Goal: Transaction & Acquisition: Obtain resource

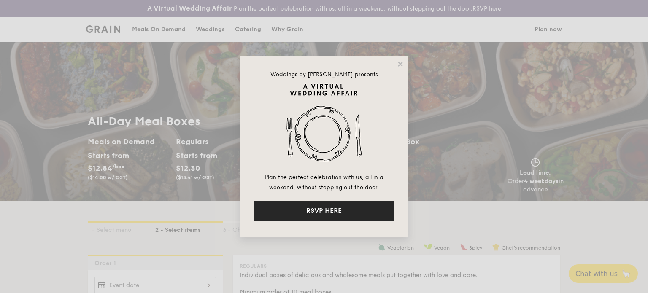
click at [342, 207] on button "RSVP HERE" at bounding box center [323, 211] width 139 height 20
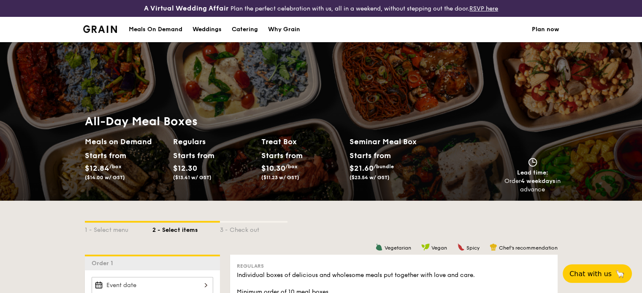
click at [142, 27] on div "Meals On Demand" at bounding box center [156, 29] width 54 height 25
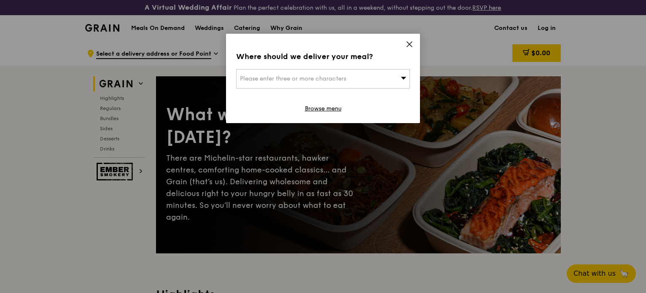
click at [342, 78] on span "Please enter three or more characters" at bounding box center [293, 78] width 106 height 7
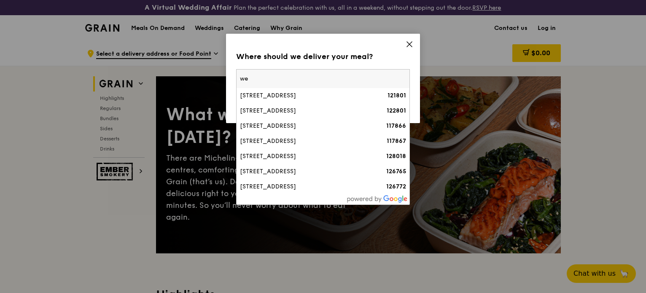
type input "w"
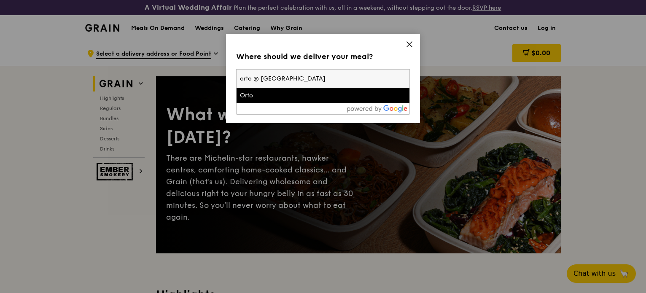
type input "orto @ [GEOGRAPHIC_DATA]"
click at [278, 96] on div "Orto" at bounding box center [302, 96] width 125 height 8
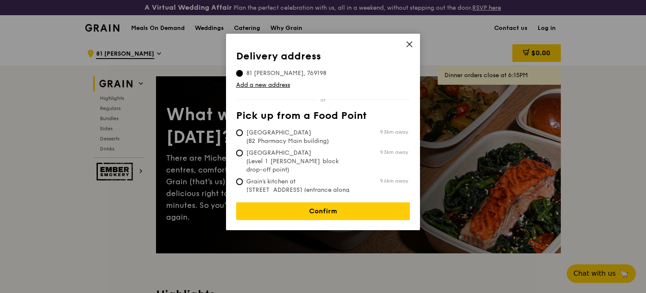
click at [408, 47] on icon at bounding box center [410, 44] width 8 height 8
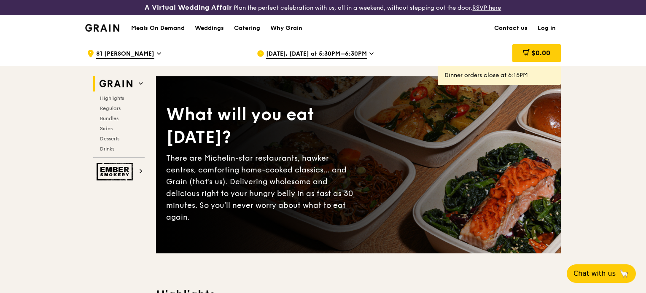
click at [140, 49] on div ".cls-1 { fill: none; stroke: #fff; stroke-linecap: round; stroke-linejoin: roun…" at bounding box center [165, 53] width 156 height 25
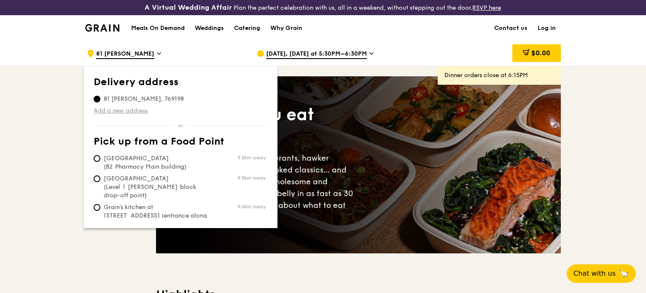
click at [129, 107] on link "Add a new address" at bounding box center [181, 111] width 174 height 8
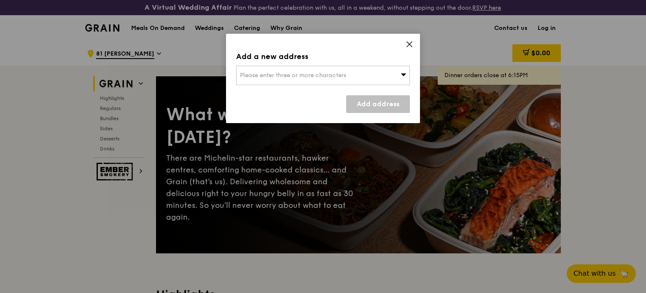
click at [266, 76] on span "Please enter three or more characters" at bounding box center [293, 75] width 106 height 7
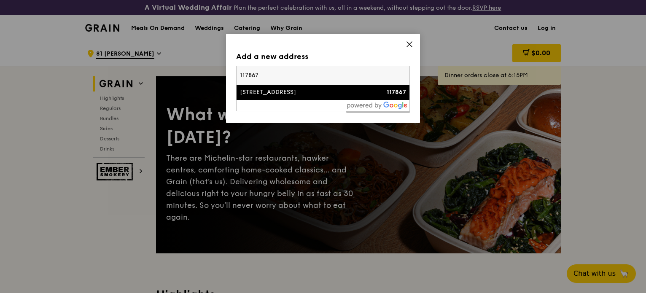
type input "117867"
click at [283, 97] on li "[STREET_ADDRESS] 117867" at bounding box center [323, 92] width 173 height 15
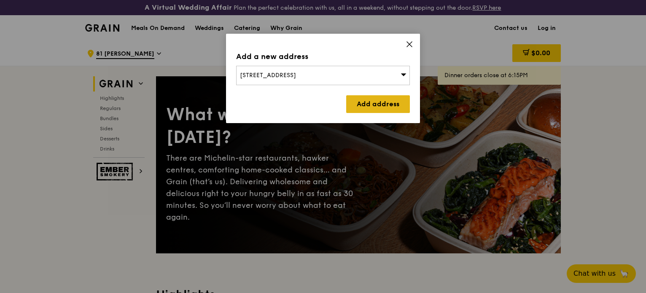
click at [356, 99] on link "Add address" at bounding box center [378, 104] width 64 height 18
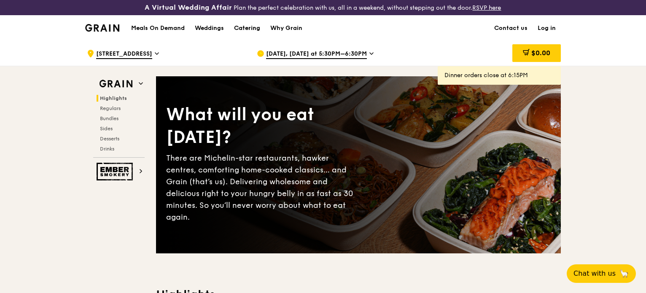
click at [251, 24] on div "Catering" at bounding box center [247, 28] width 26 height 25
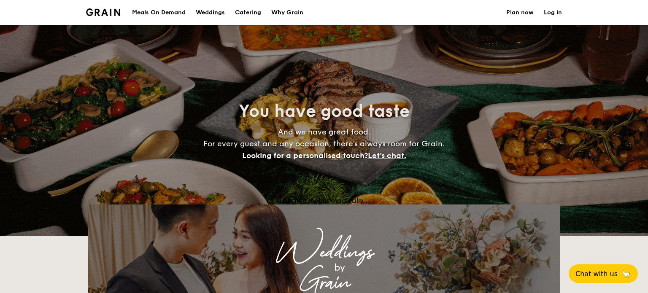
select select
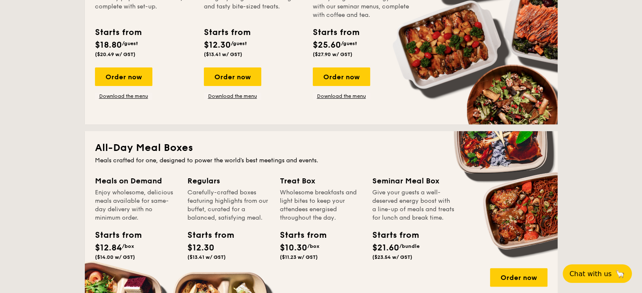
scroll to position [169, 0]
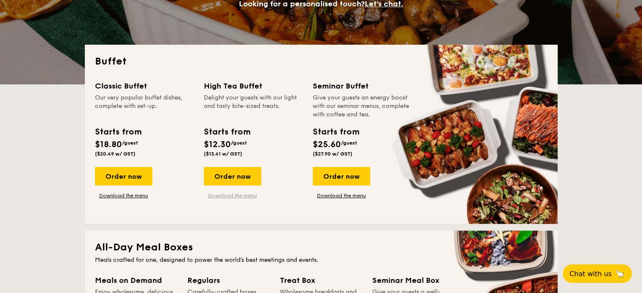
click at [231, 195] on link "Download the menu" at bounding box center [232, 195] width 57 height 7
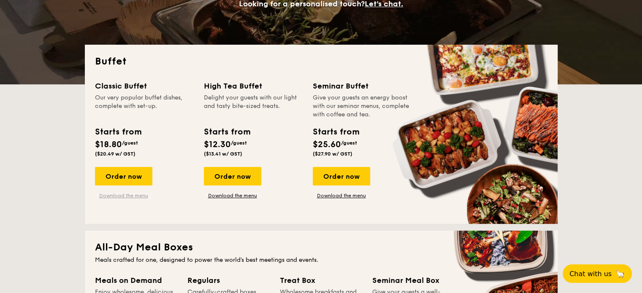
click at [142, 196] on link "Download the menu" at bounding box center [123, 195] width 57 height 7
